Goal: Find specific page/section: Find specific page/section

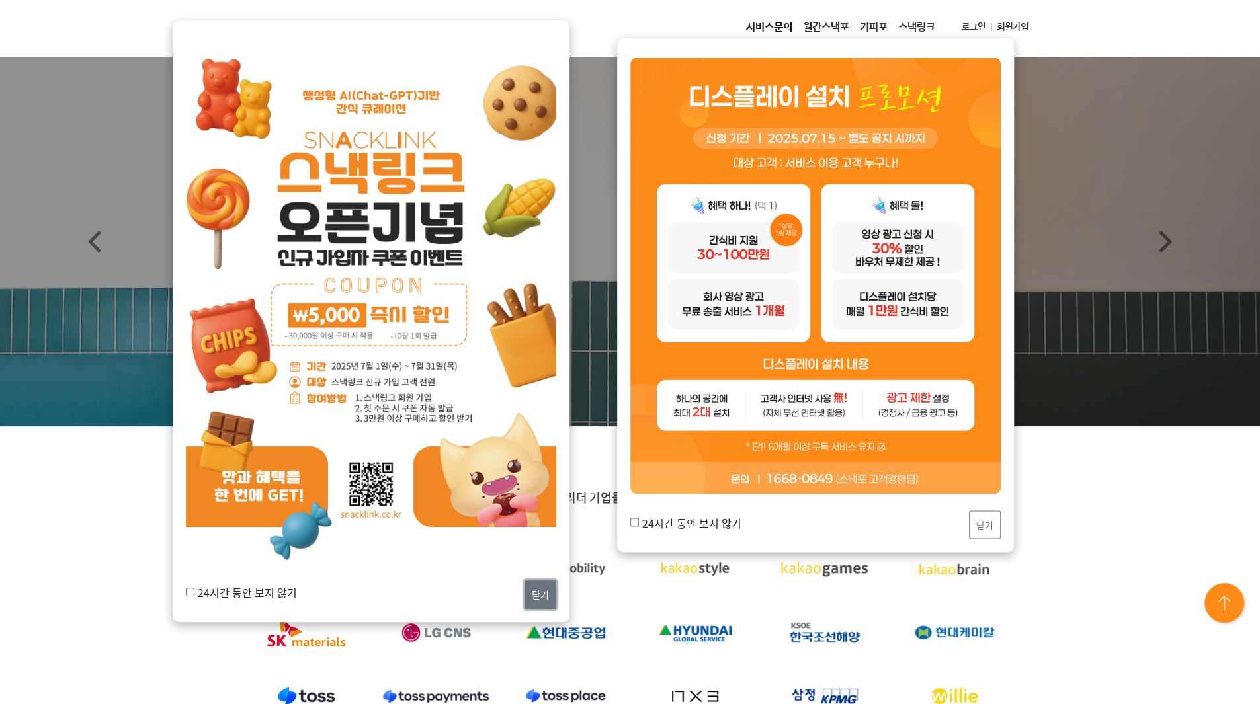
click at [549, 593] on button "닫기" at bounding box center [540, 595] width 32 height 28
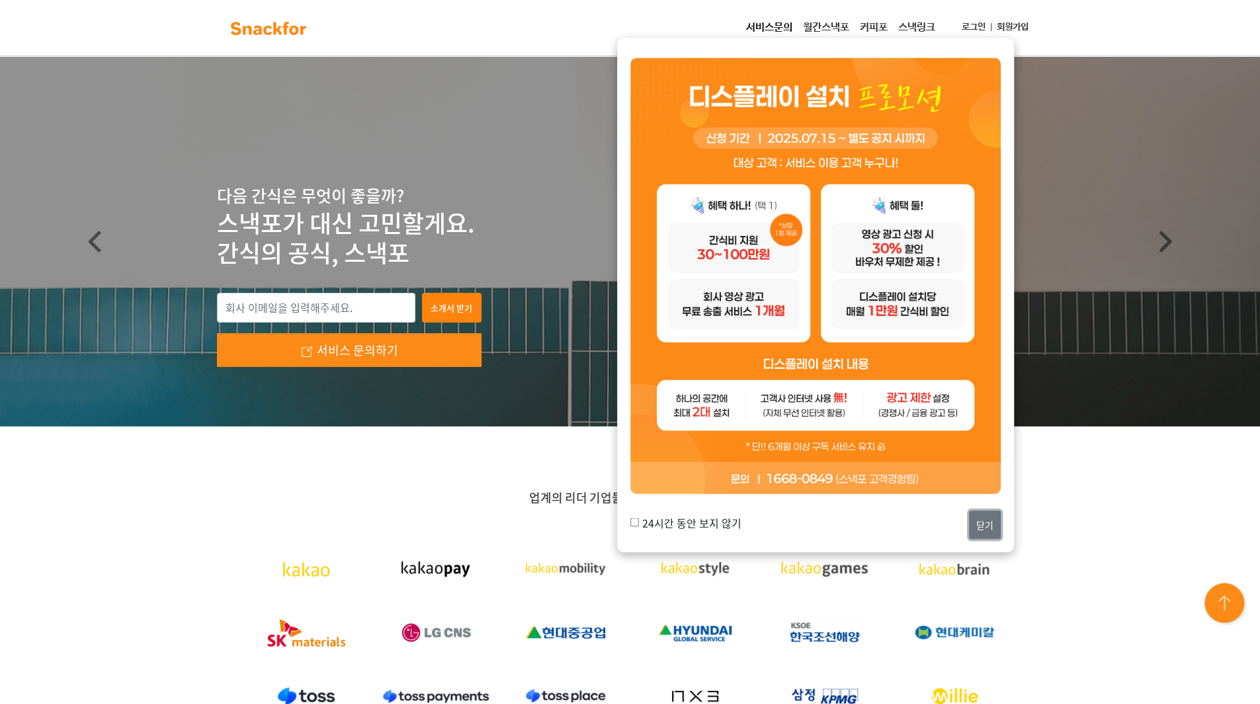
click at [983, 518] on button "닫기" at bounding box center [985, 525] width 32 height 28
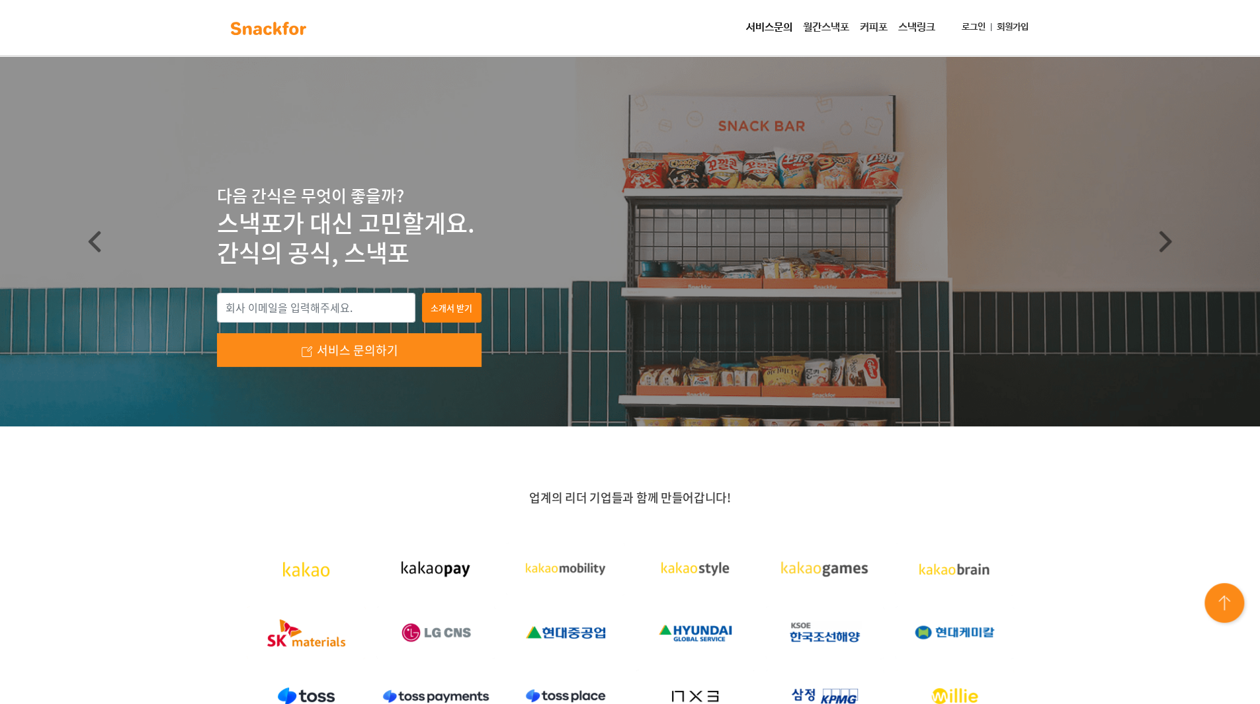
click at [798, 26] on link "월간스낵포" at bounding box center [826, 28] width 57 height 26
click at [833, 26] on link "월간스낵포" at bounding box center [826, 28] width 57 height 26
click at [832, 26] on link "월간스낵포" at bounding box center [826, 28] width 57 height 26
click at [825, 32] on link "월간스낵포" at bounding box center [826, 28] width 57 height 26
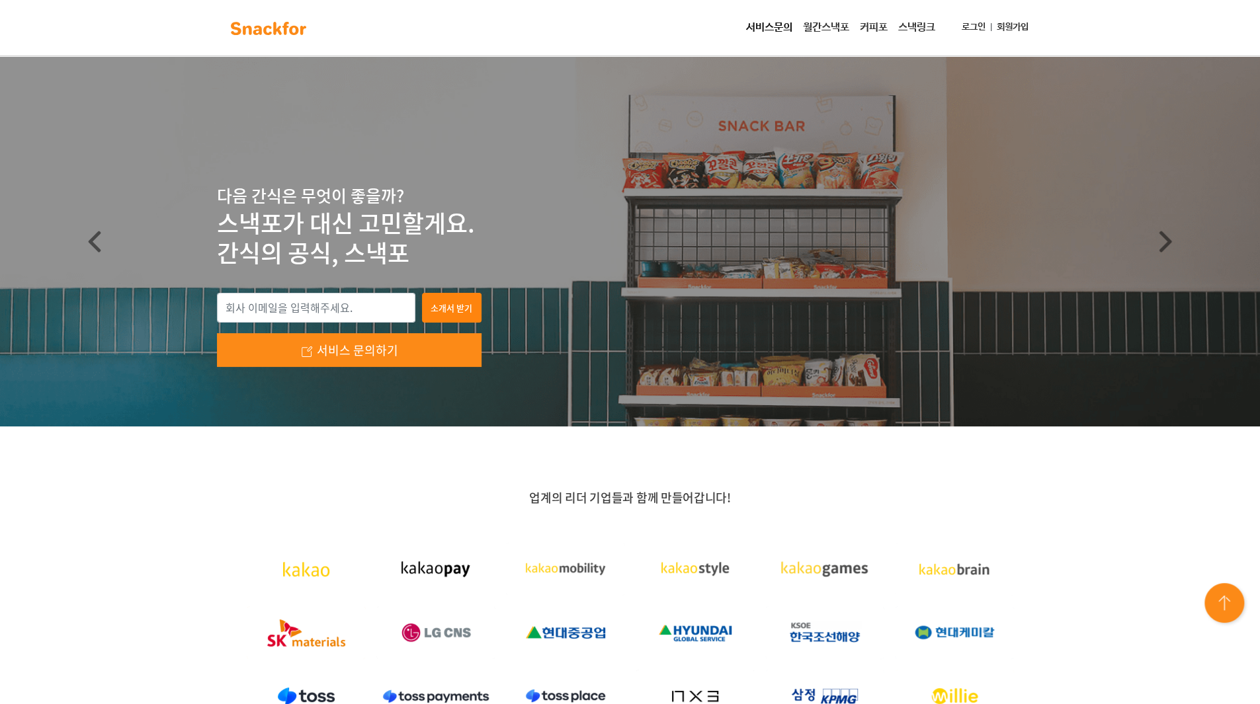
click at [831, 27] on link "월간스낵포" at bounding box center [826, 28] width 57 height 26
click at [754, 26] on link "서비스문의" at bounding box center [769, 28] width 57 height 26
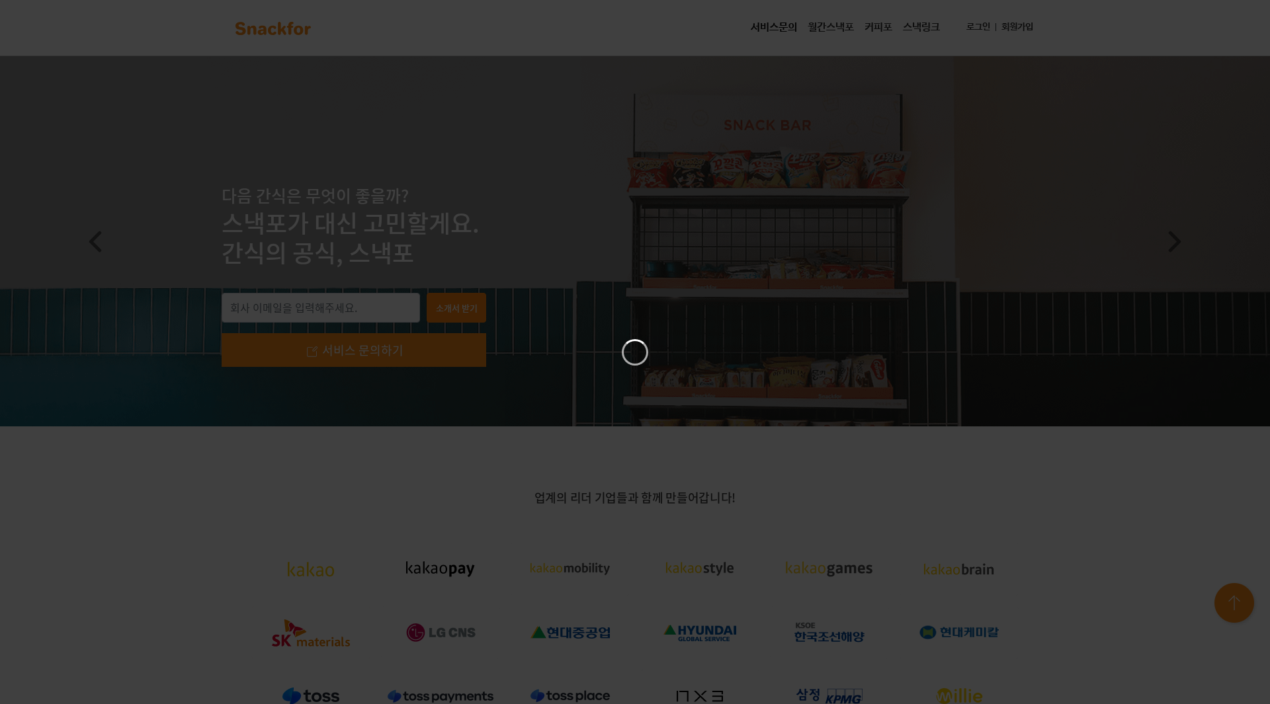
drag, startPoint x: 833, startPoint y: 249, endPoint x: 618, endPoint y: 274, distance: 217.1
click at [784, 249] on div at bounding box center [635, 352] width 1270 height 704
click at [577, 290] on div at bounding box center [635, 352] width 1270 height 704
drag, startPoint x: 436, startPoint y: 329, endPoint x: 283, endPoint y: 360, distance: 156.0
click at [291, 358] on div at bounding box center [635, 352] width 1270 height 704
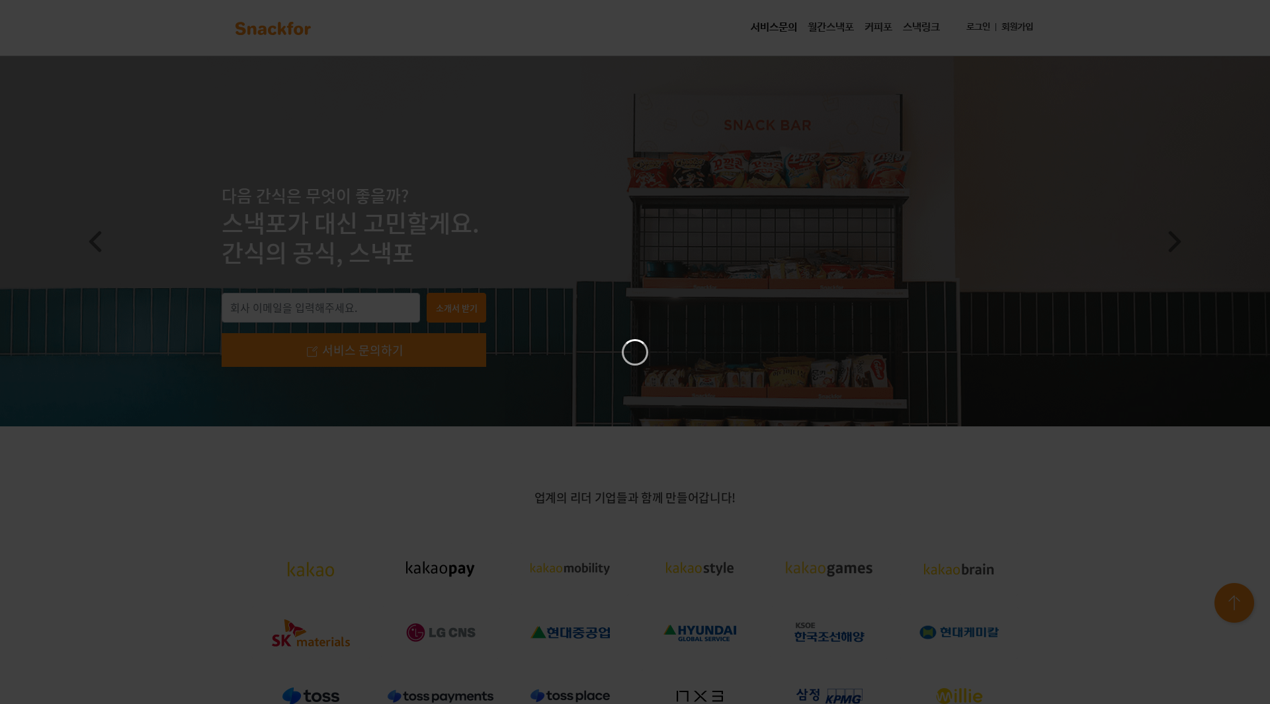
drag, startPoint x: 283, startPoint y: 360, endPoint x: 259, endPoint y: 367, distance: 24.7
click at [260, 367] on div at bounding box center [635, 352] width 1270 height 704
click at [285, 337] on div at bounding box center [635, 352] width 1270 height 704
drag, startPoint x: 360, startPoint y: 321, endPoint x: 522, endPoint y: 384, distance: 174.6
click at [362, 329] on div at bounding box center [635, 352] width 1270 height 704
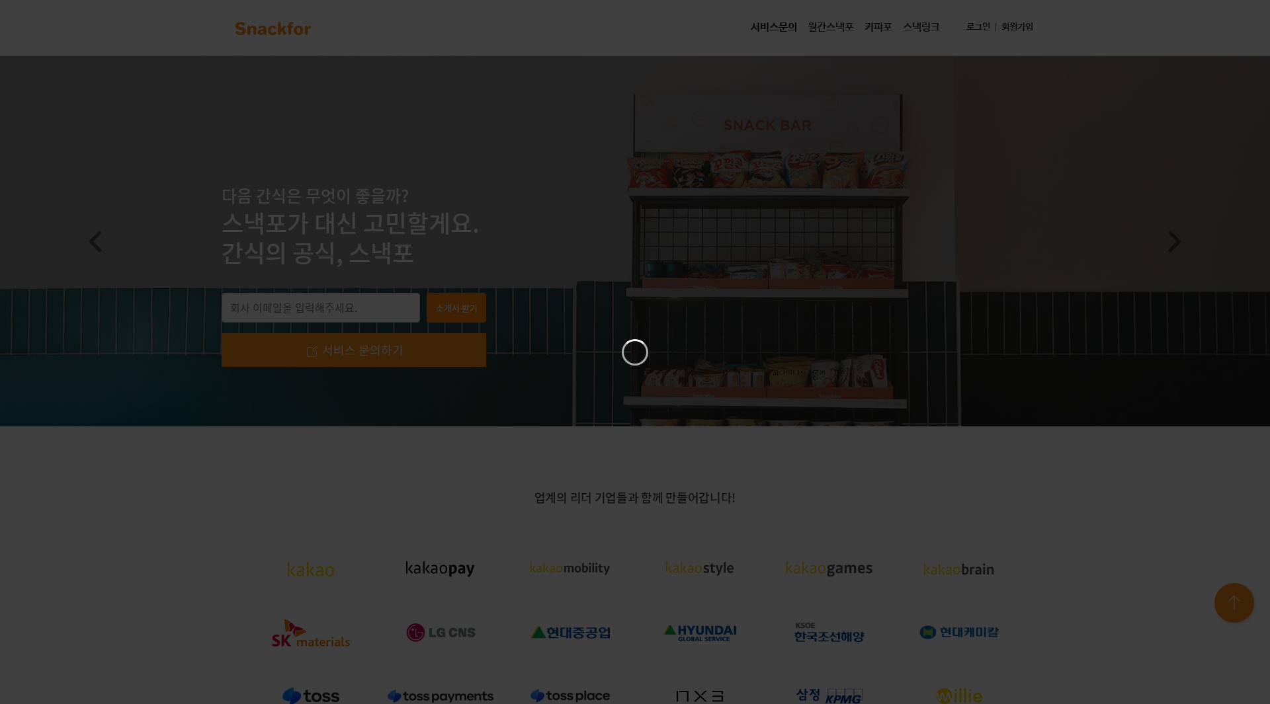
click at [866, 449] on div at bounding box center [635, 352] width 1270 height 704
drag, startPoint x: 900, startPoint y: 450, endPoint x: 994, endPoint y: 437, distance: 94.7
click at [904, 450] on div at bounding box center [635, 352] width 1270 height 704
click at [999, 436] on div at bounding box center [635, 352] width 1270 height 704
drag, startPoint x: 998, startPoint y: 444, endPoint x: 956, endPoint y: 461, distance: 45.1
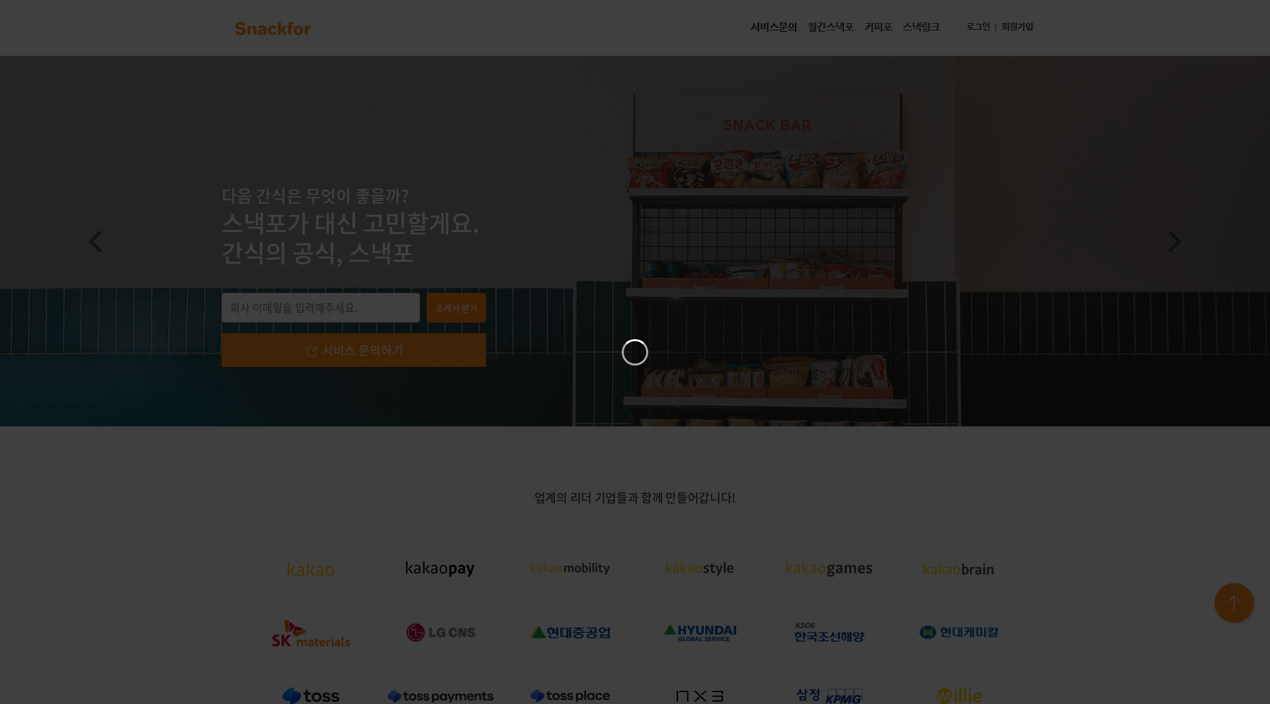
click at [971, 455] on div at bounding box center [635, 352] width 1270 height 704
drag, startPoint x: 861, startPoint y: 469, endPoint x: 795, endPoint y: 470, distance: 66.1
click at [800, 473] on div at bounding box center [635, 352] width 1270 height 704
click at [795, 470] on div at bounding box center [635, 352] width 1270 height 704
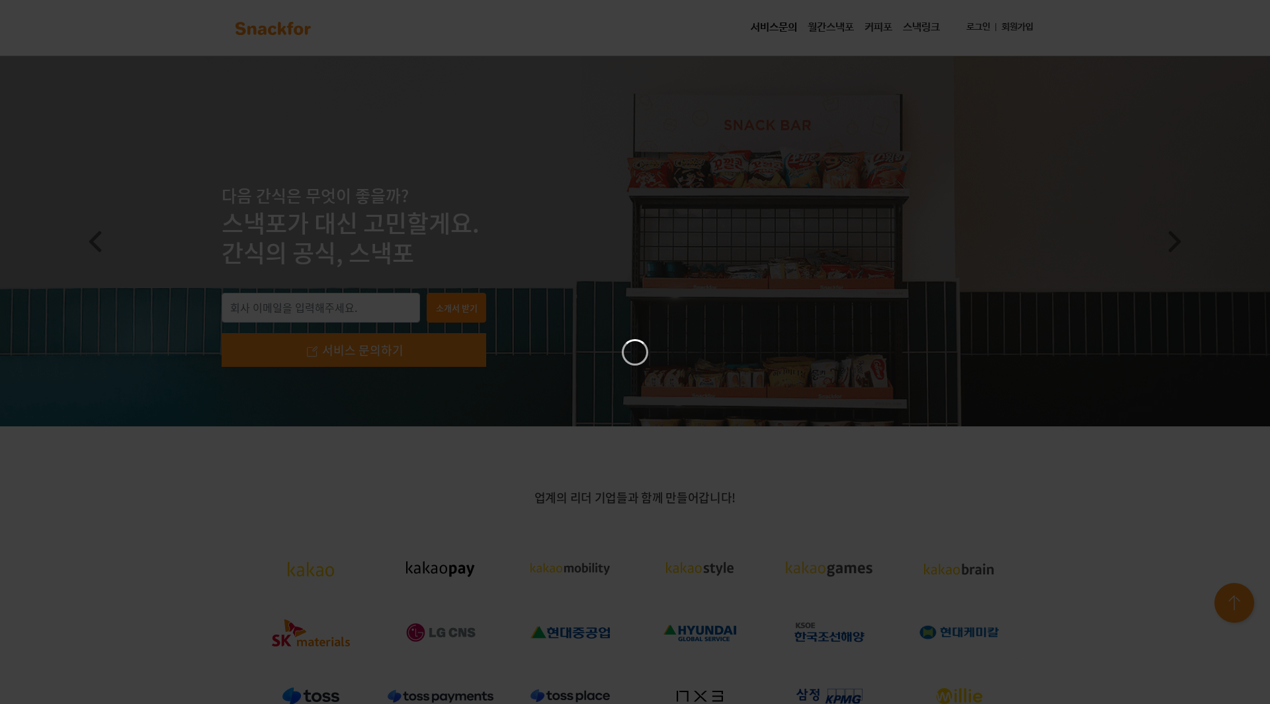
click at [795, 470] on div at bounding box center [635, 352] width 1270 height 704
click at [698, 457] on div at bounding box center [635, 352] width 1270 height 704
